Goal: Find specific page/section: Find specific page/section

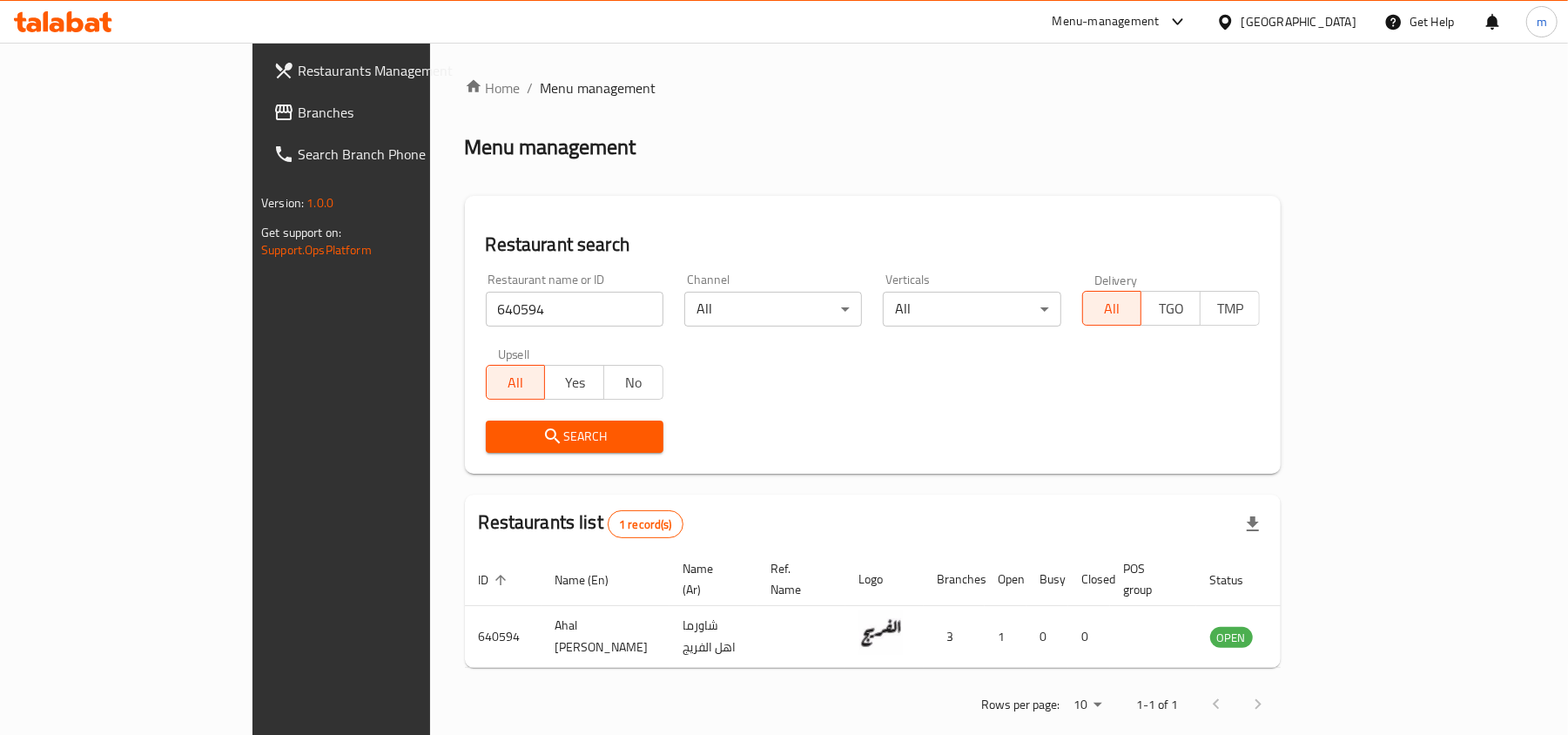
drag, startPoint x: 74, startPoint y: 118, endPoint x: 4, endPoint y: 146, distance: 75.4
click at [298, 118] on span "Branches" at bounding box center [399, 111] width 203 height 21
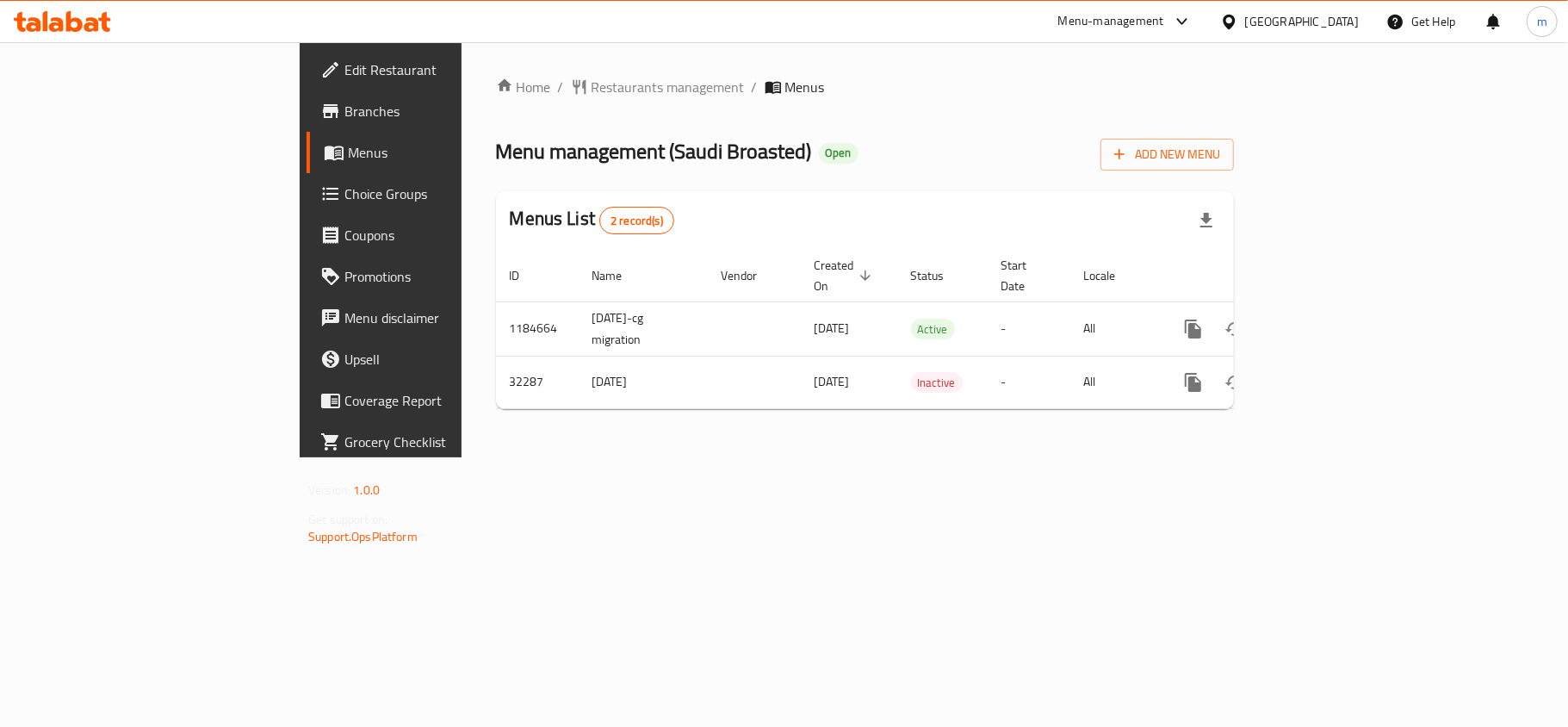
click at [496, 122] on div "Home / Restaurants management / Menus Menu management ( [GEOGRAPHIC_DATA] ) Ope…" at bounding box center [865, 249] width 738 height 346
click at [591, 98] on span "Restaurants management" at bounding box center [668, 86] width 154 height 20
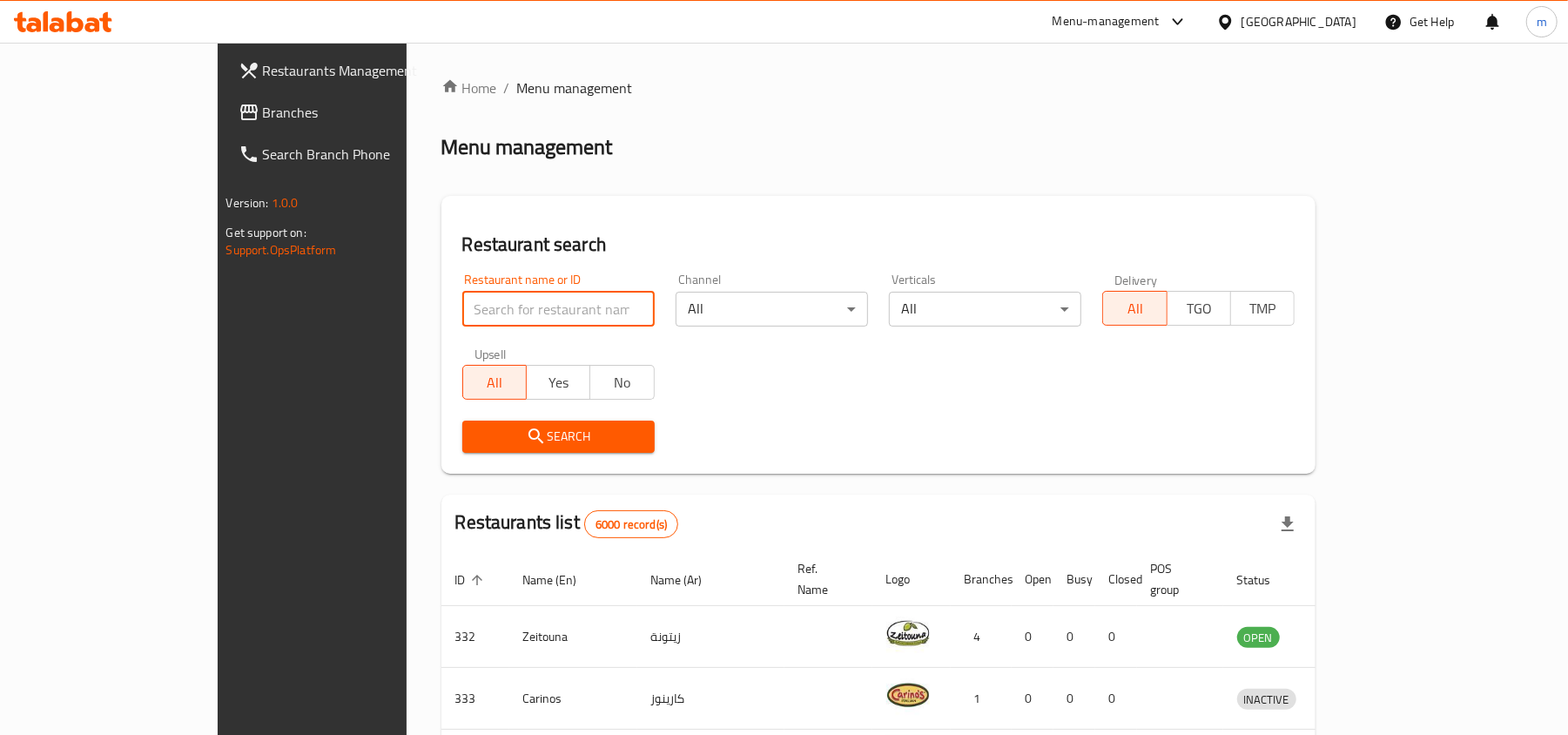
paste input "16538"
type input "16538"
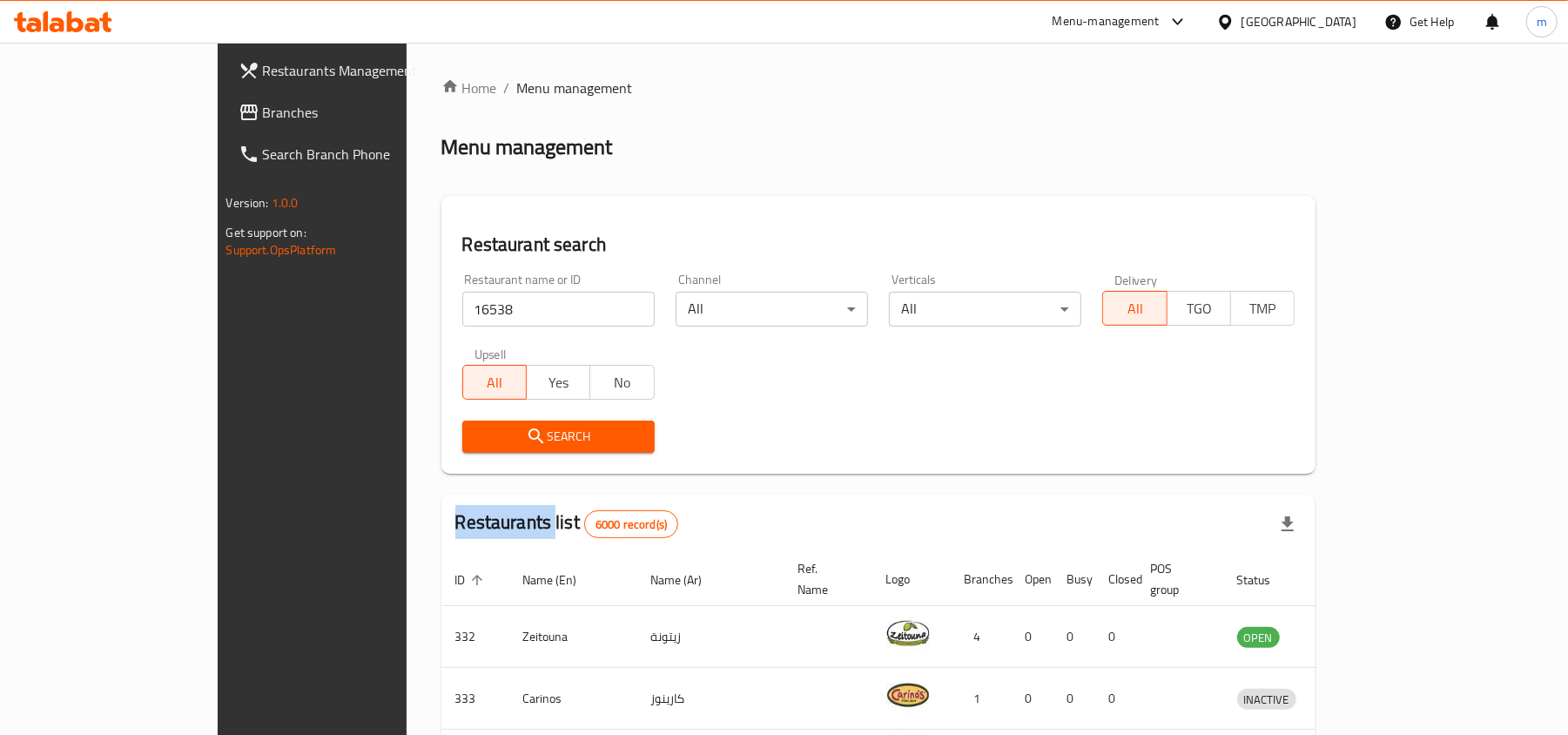
click at [493, 419] on div "Search" at bounding box center [558, 436] width 214 height 53
click at [495, 433] on span "Search" at bounding box center [558, 436] width 164 height 22
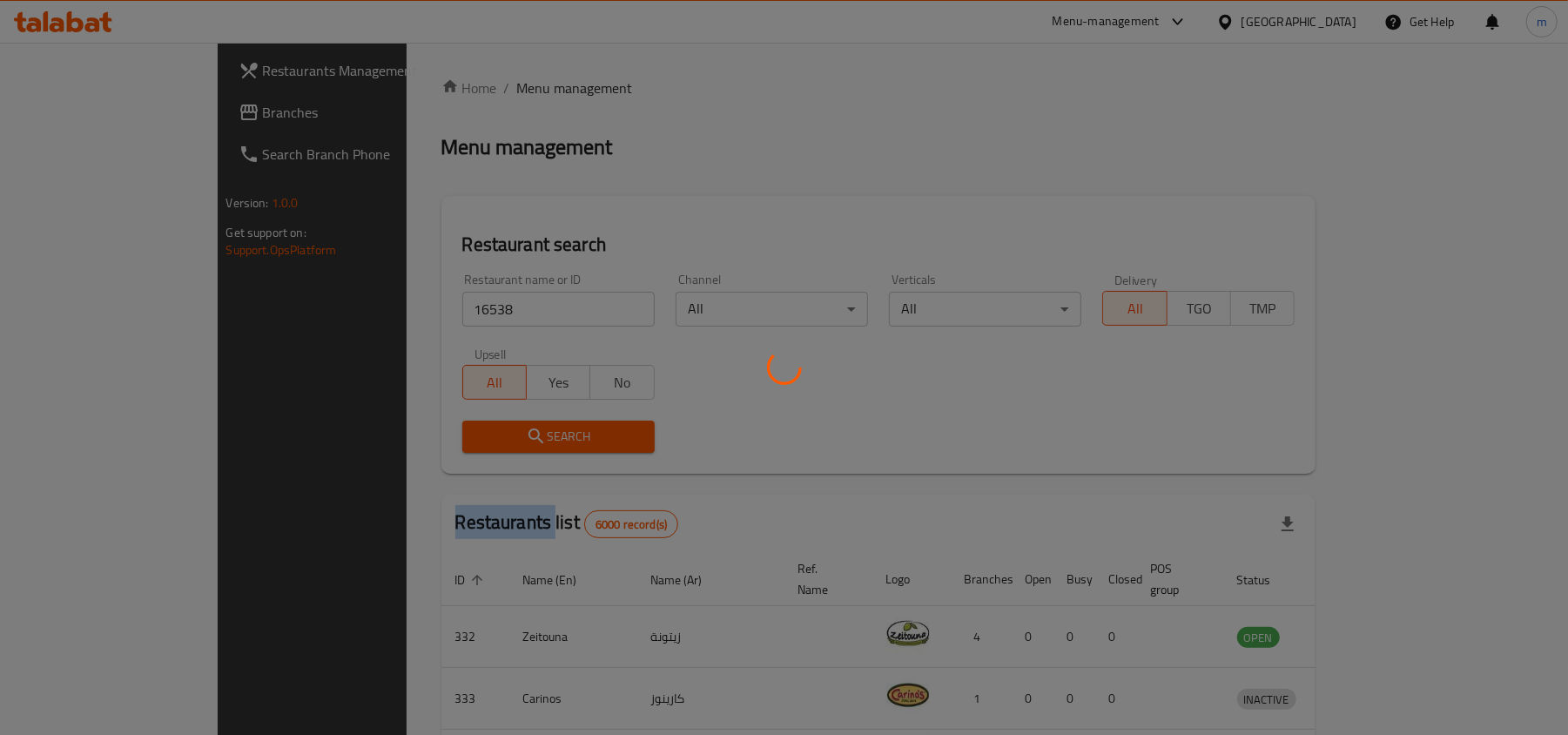
click at [495, 433] on div at bounding box center [784, 367] width 1568 height 735
